Goal: Task Accomplishment & Management: Manage account settings

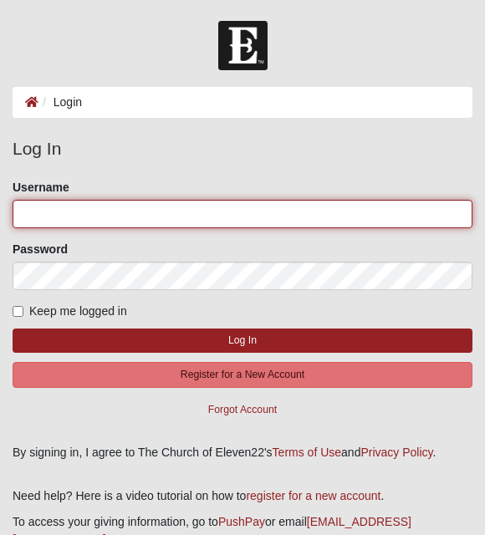
click at [287, 213] on input "Username" at bounding box center [243, 214] width 460 height 28
type input "Dmorris"
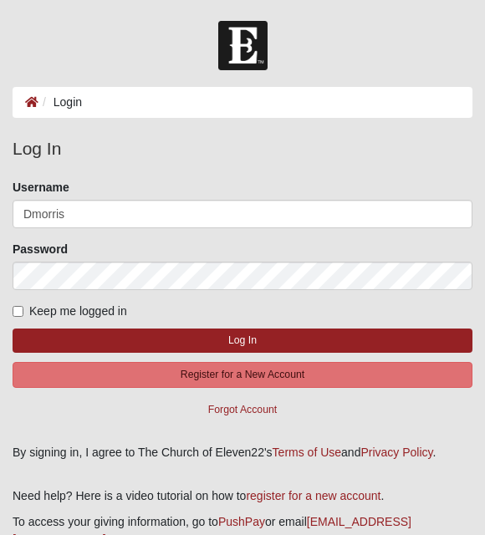
click at [243, 340] on button "Log In" at bounding box center [243, 341] width 460 height 24
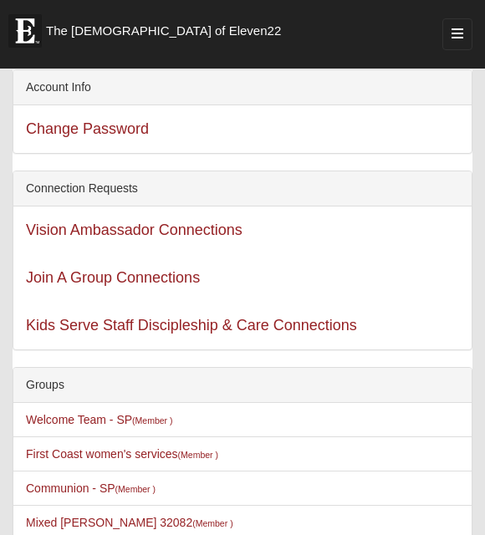
click at [48, 135] on link "Change Password" at bounding box center [87, 128] width 123 height 17
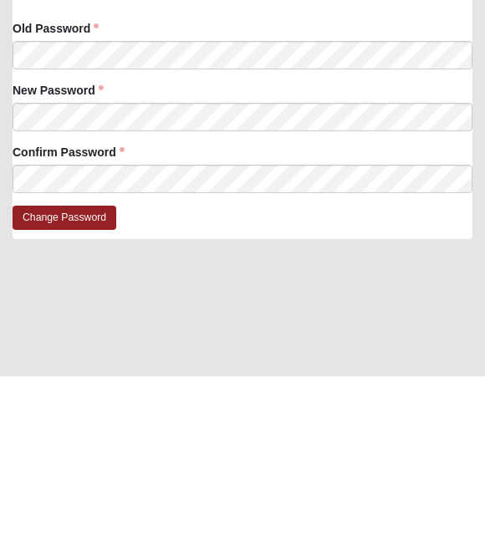
click at [71, 365] on input "Change Password" at bounding box center [65, 377] width 104 height 24
